Goal: Information Seeking & Learning: Understand process/instructions

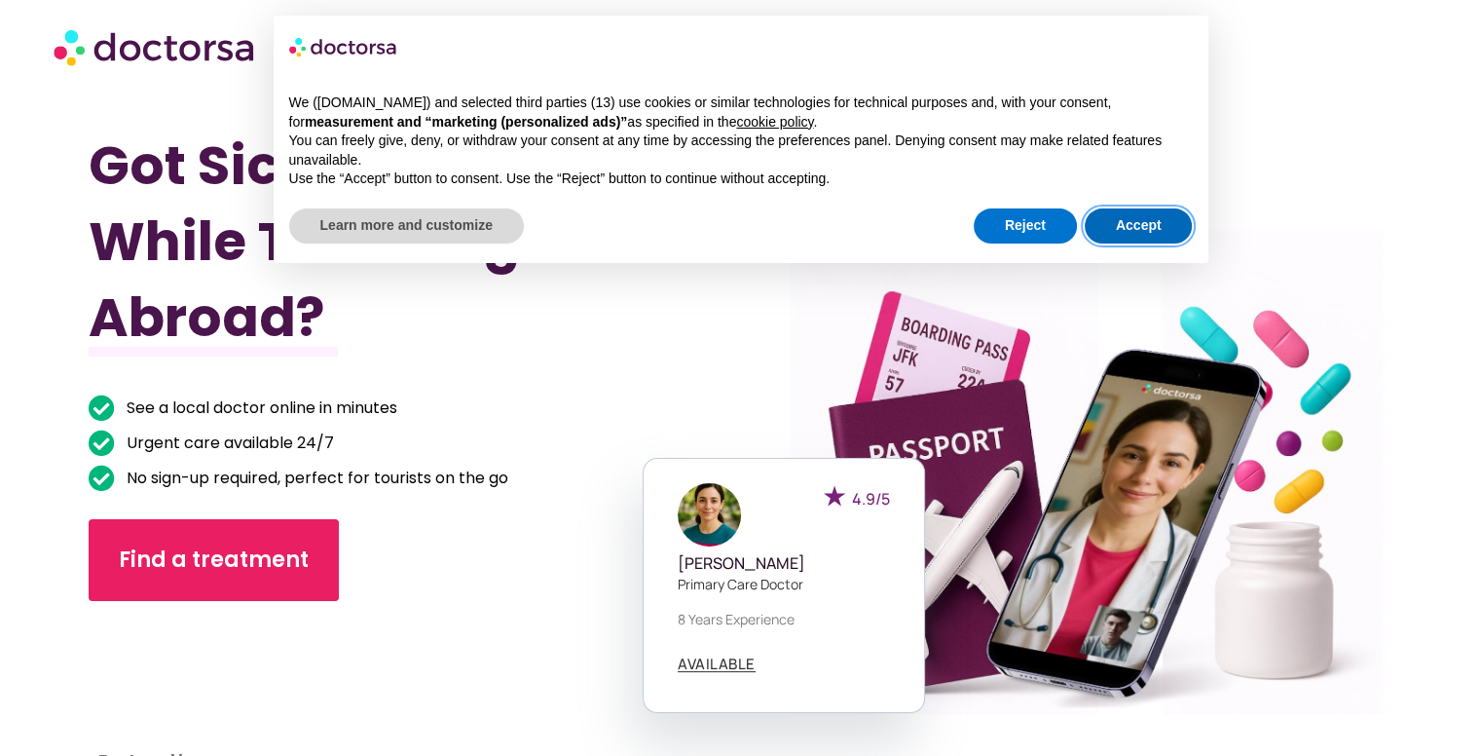
click at [1159, 226] on button "Accept" at bounding box center [1139, 225] width 108 height 35
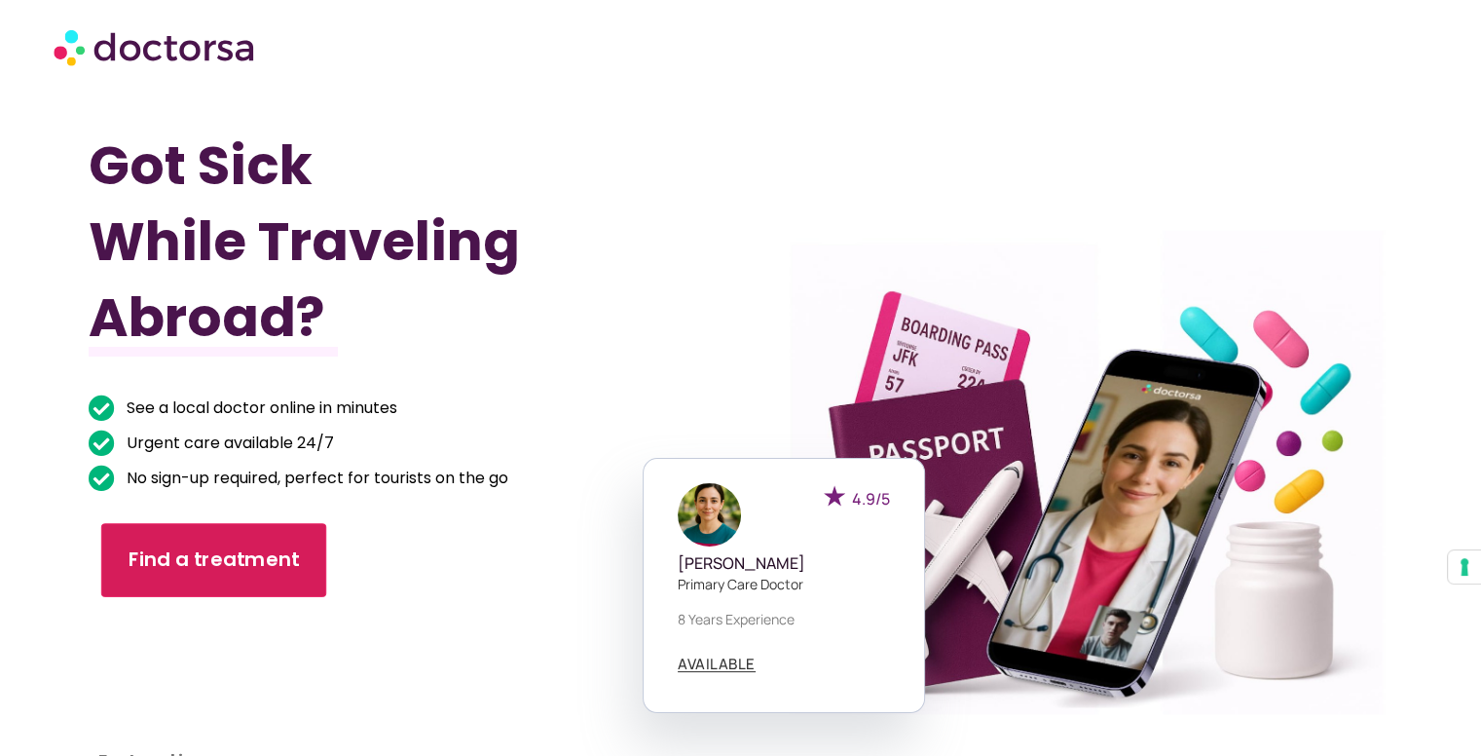
click at [253, 555] on span "Find a treatment" at bounding box center [214, 559] width 171 height 28
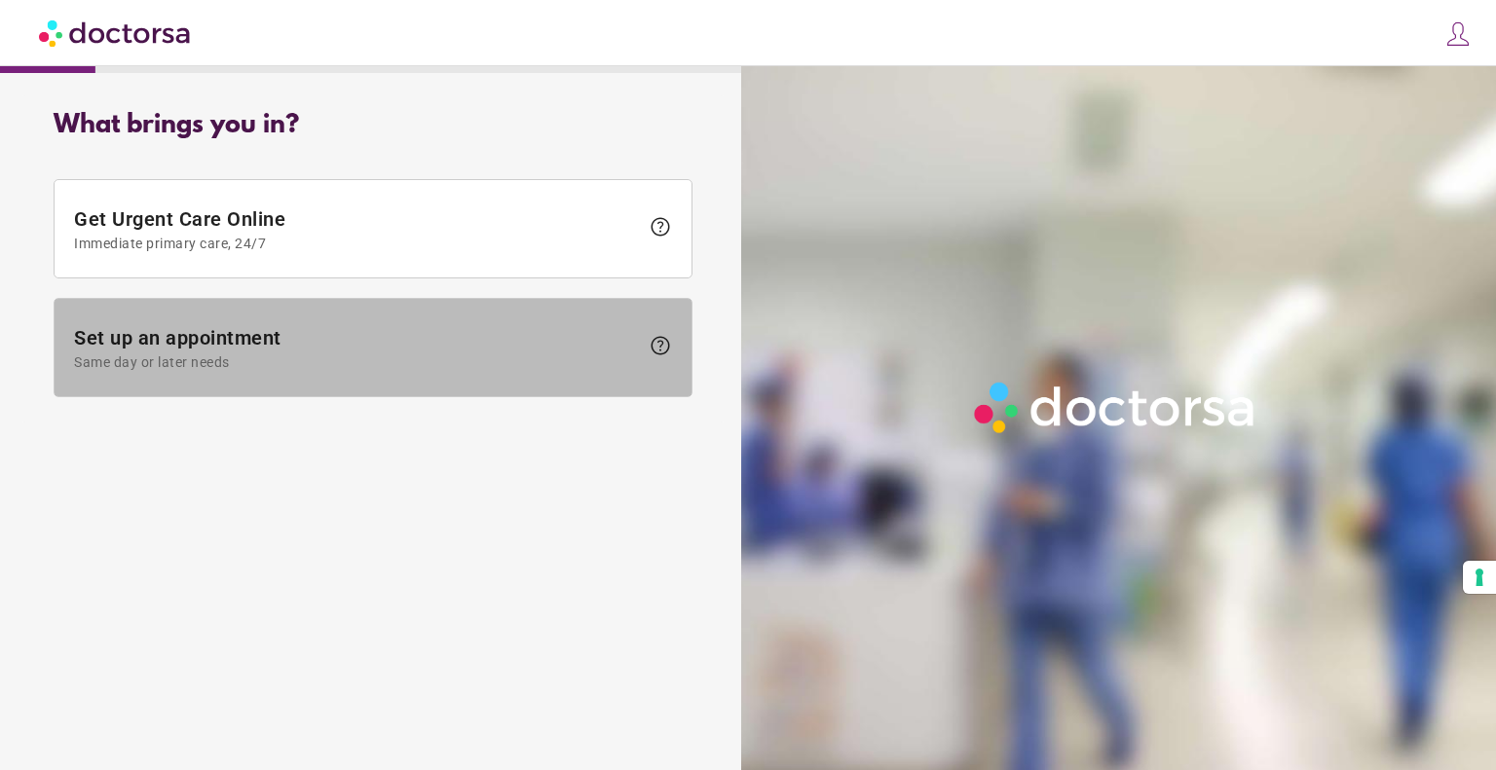
click at [668, 343] on span "help" at bounding box center [660, 345] width 23 height 23
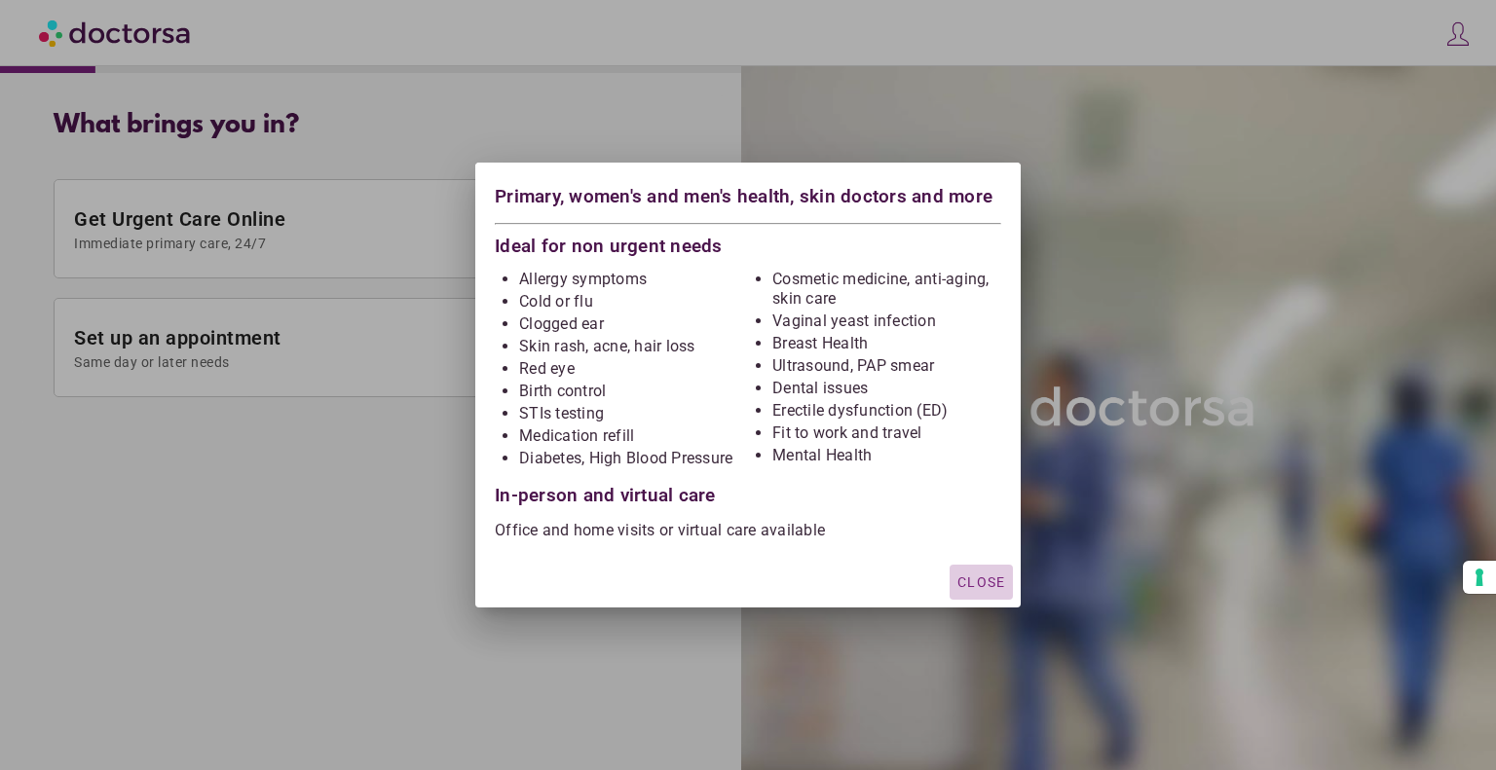
click at [991, 578] on span "Close" at bounding box center [981, 583] width 48 height 16
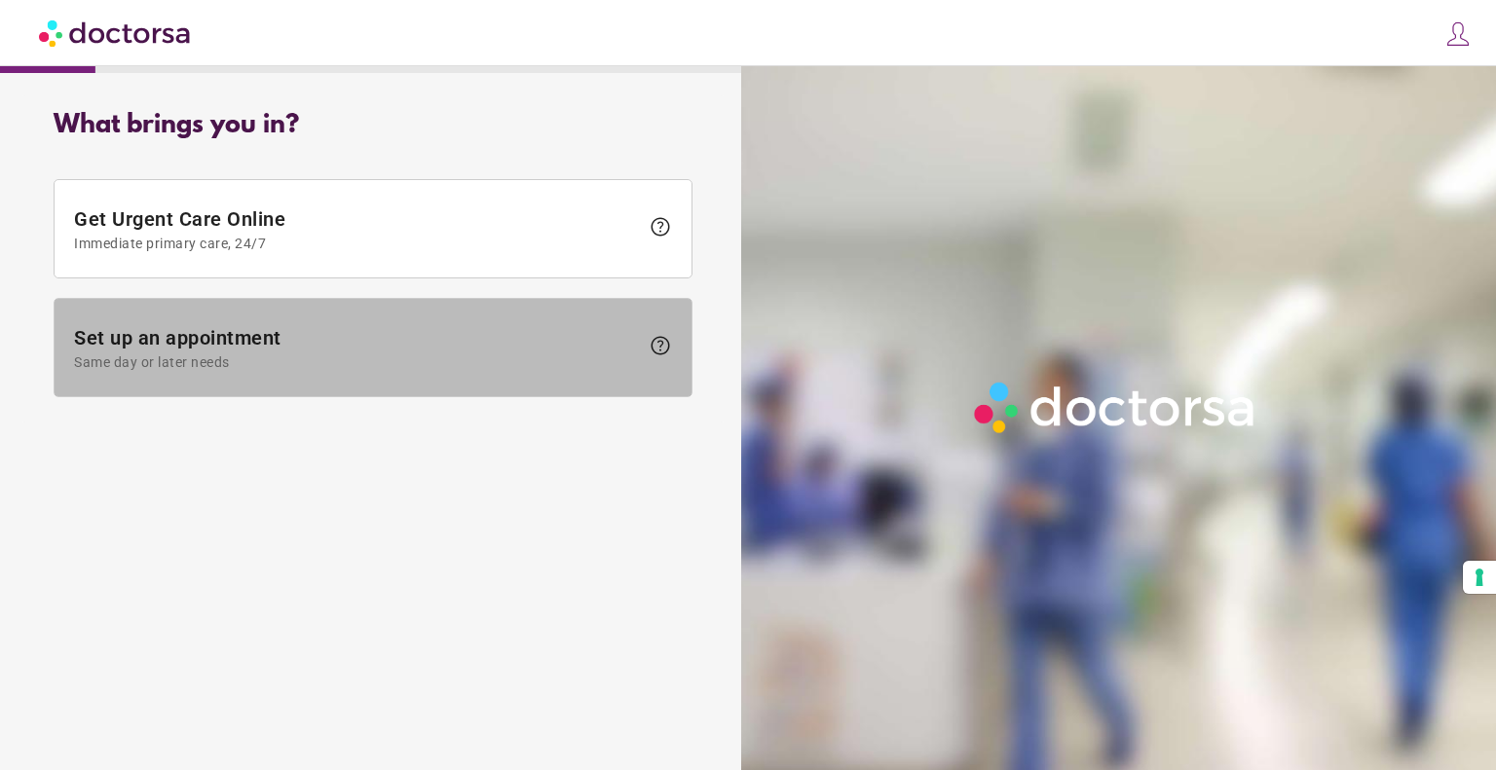
click at [664, 336] on span "help" at bounding box center [660, 345] width 23 height 23
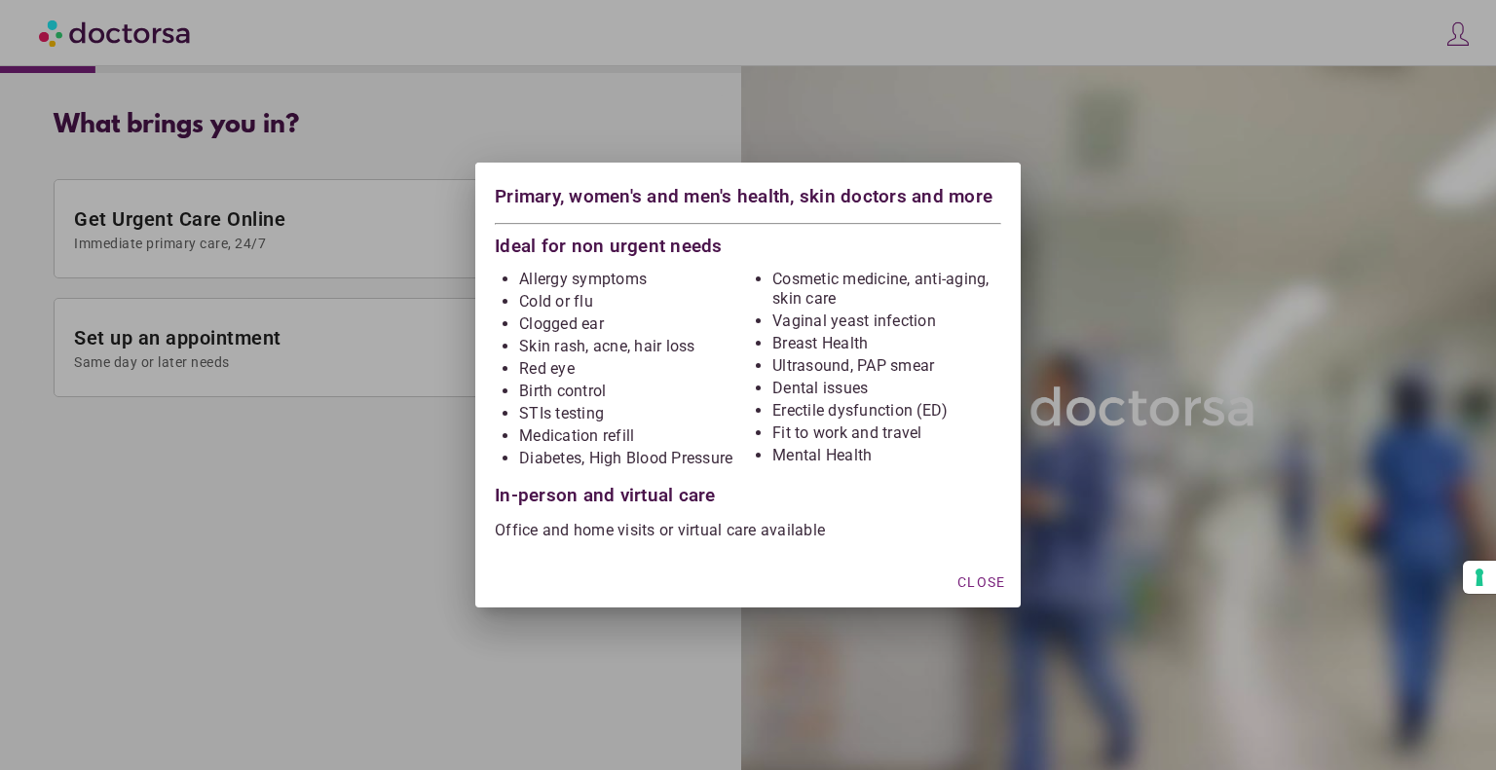
click at [1015, 586] on div "Close" at bounding box center [747, 582] width 545 height 52
click at [255, 289] on div at bounding box center [748, 385] width 1496 height 770
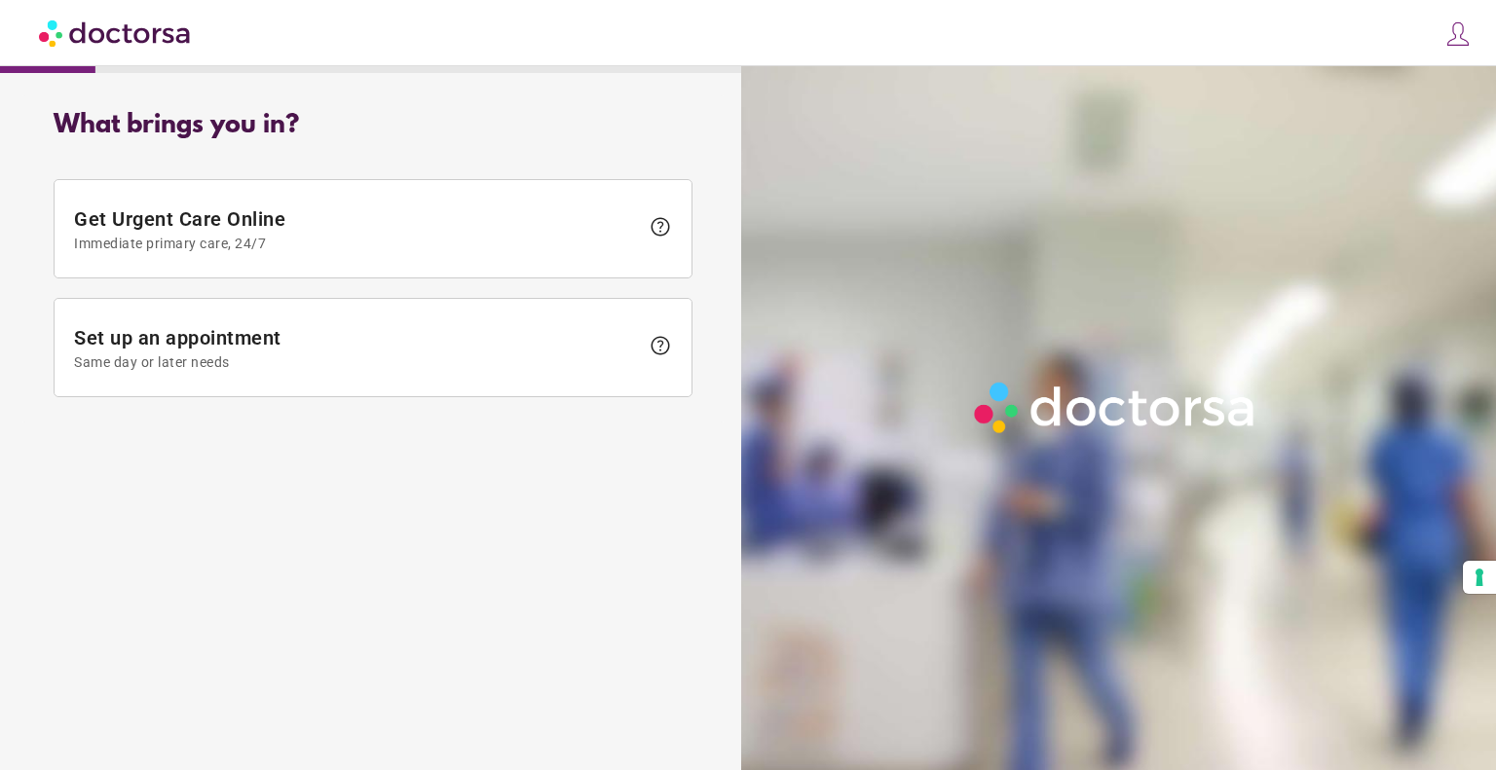
click at [255, 289] on body "**********" at bounding box center [748, 385] width 1496 height 770
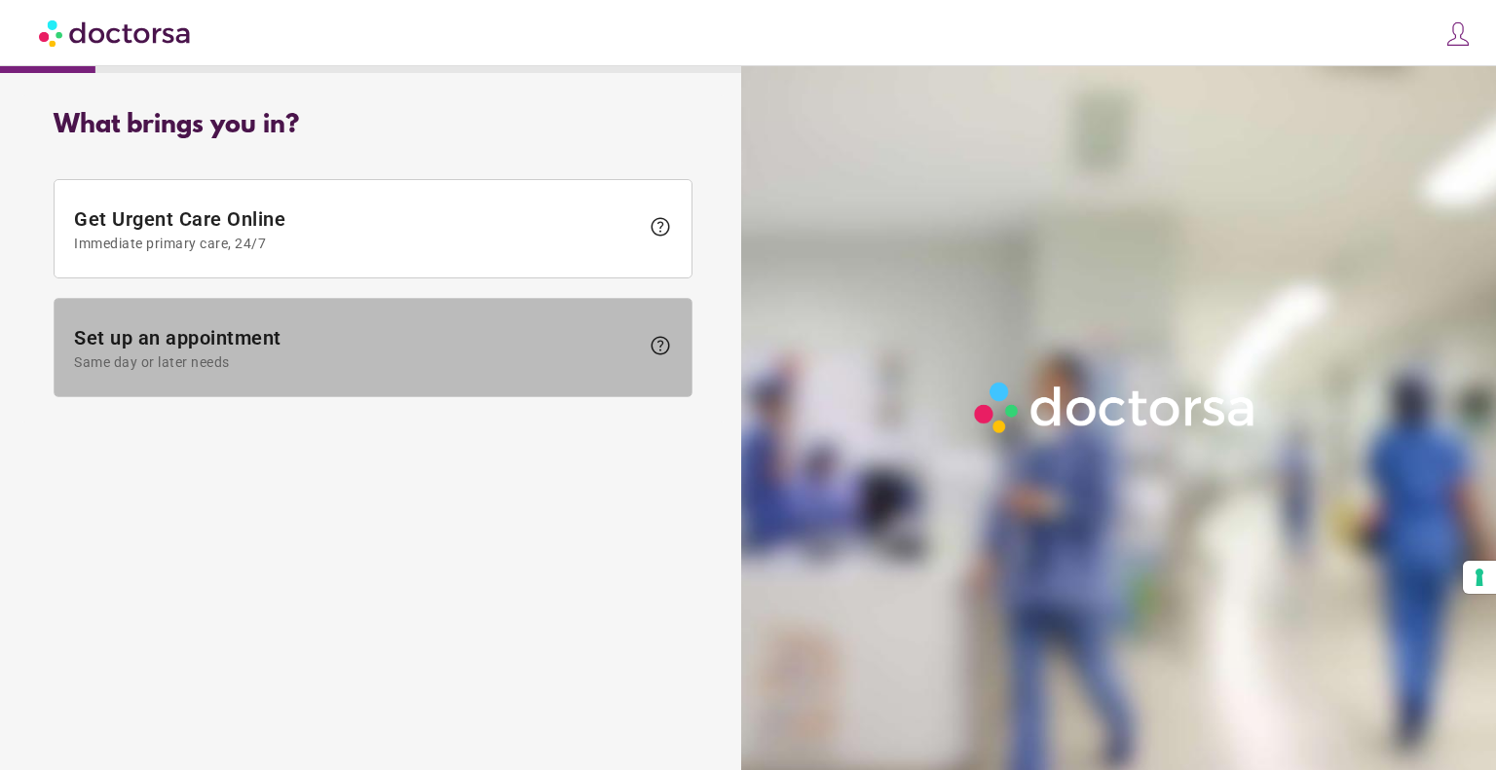
click at [662, 345] on span "help" at bounding box center [660, 345] width 23 height 23
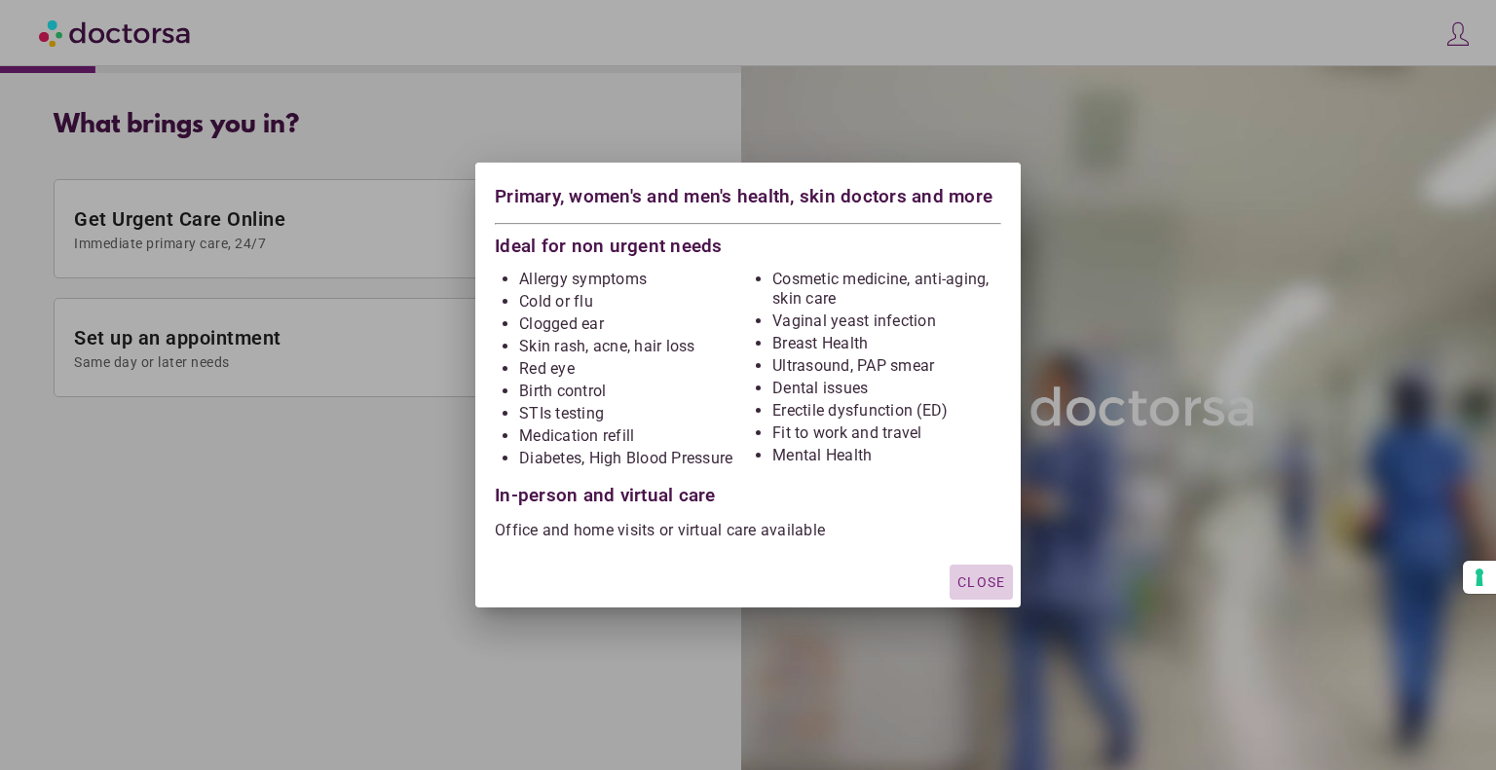
click at [963, 590] on div "button" at bounding box center [981, 582] width 63 height 35
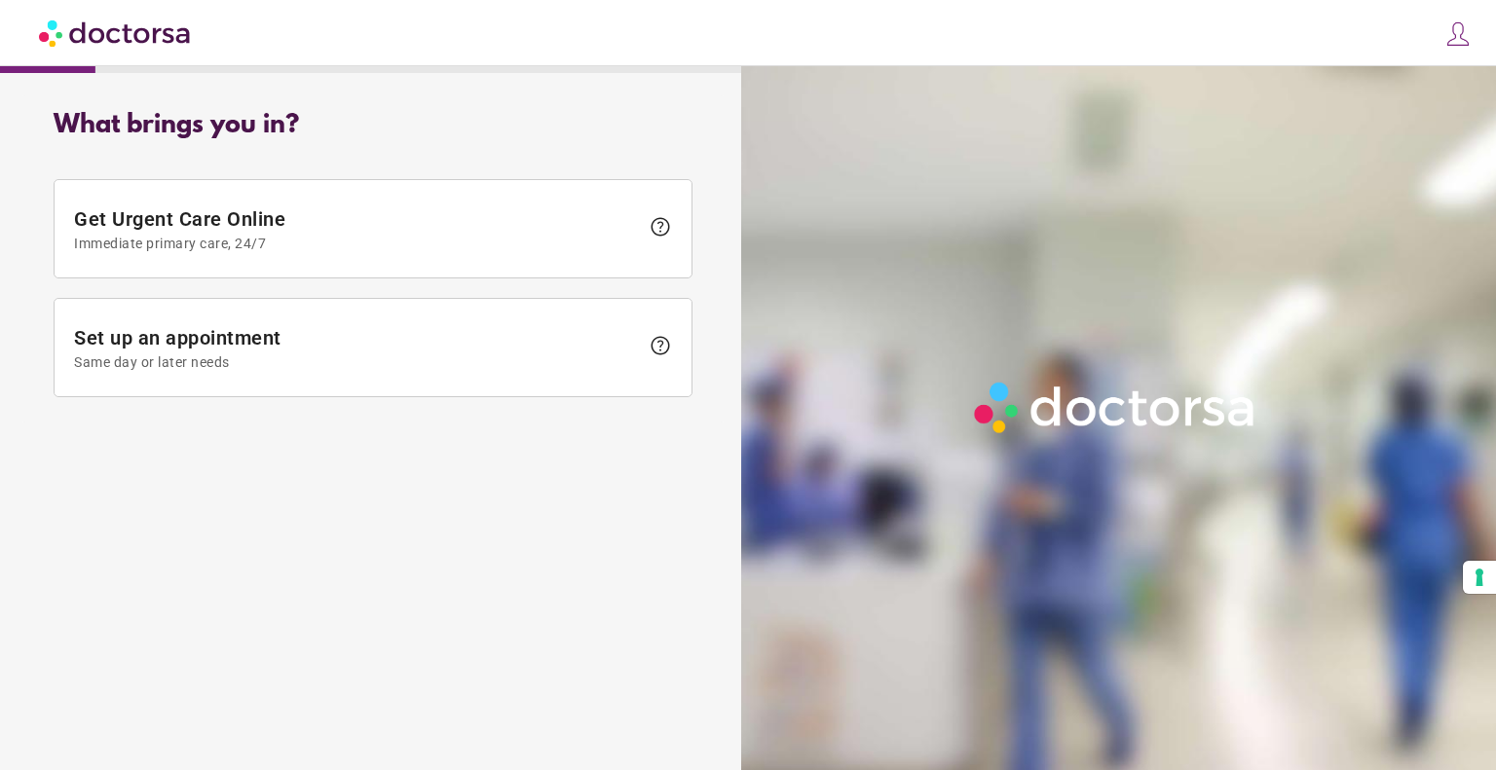
click at [1482, 664] on div at bounding box center [1122, 451] width 763 height 770
